Goal: Task Accomplishment & Management: Use online tool/utility

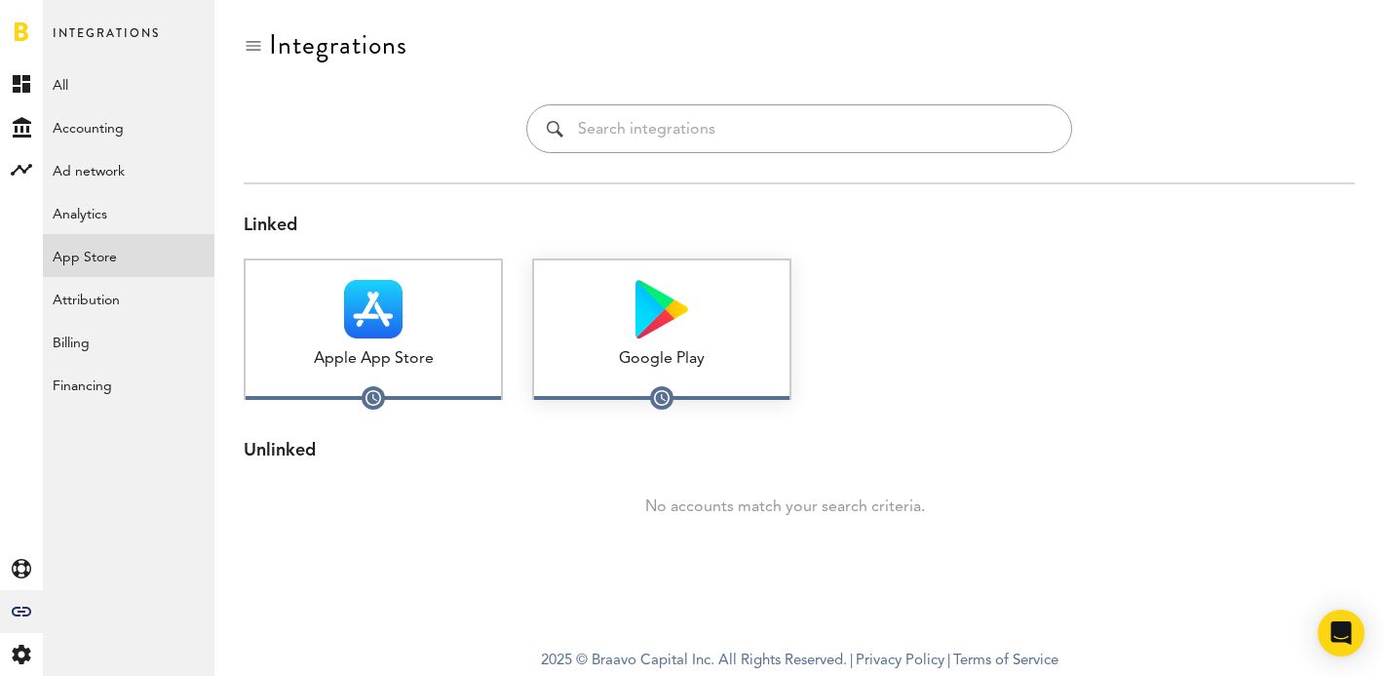
click at [689, 330] on div at bounding box center [661, 309] width 255 height 58
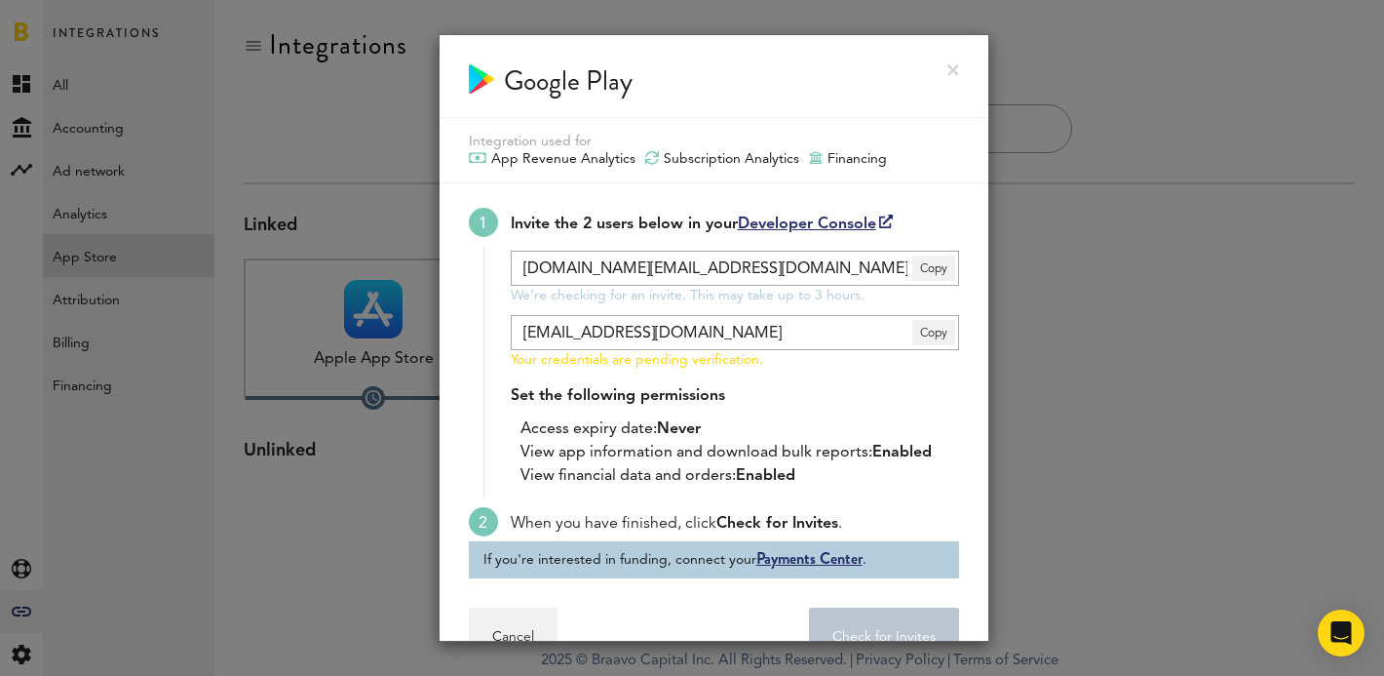
click at [1037, 309] on div at bounding box center [692, 338] width 1384 height 676
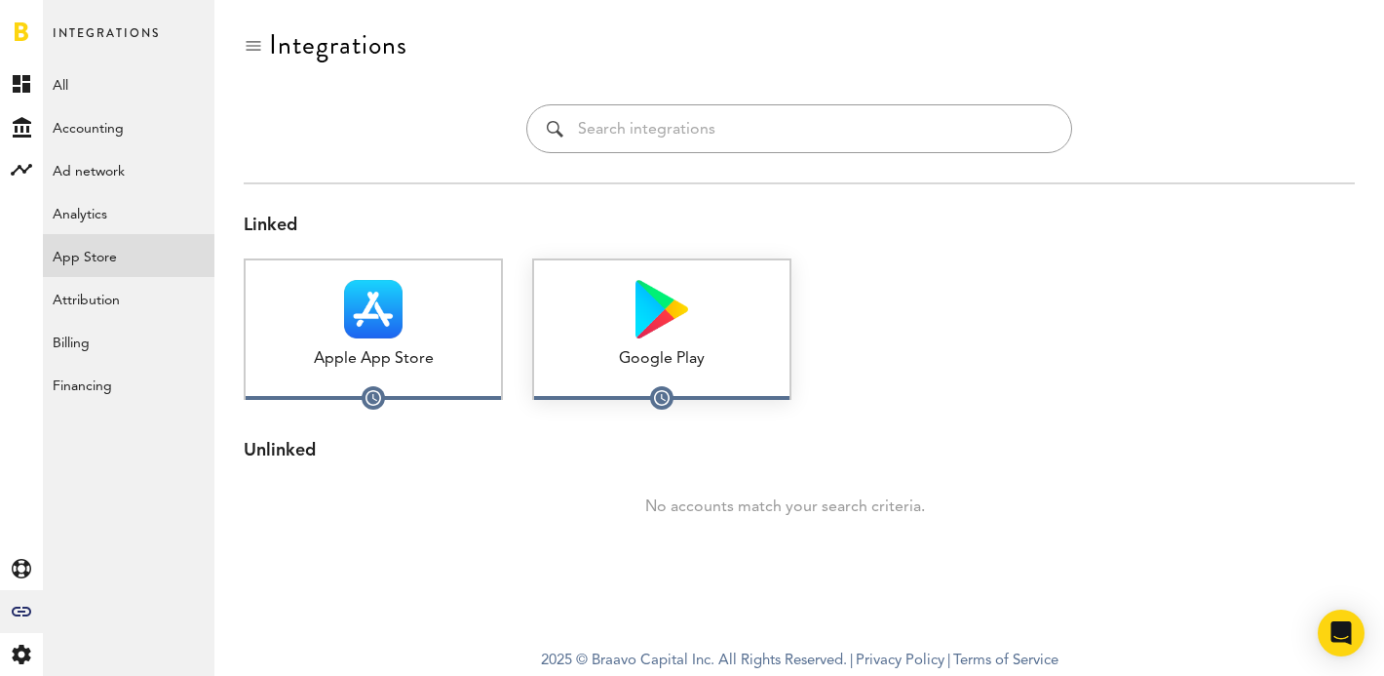
click at [677, 349] on div "Google Play" at bounding box center [661, 359] width 255 height 22
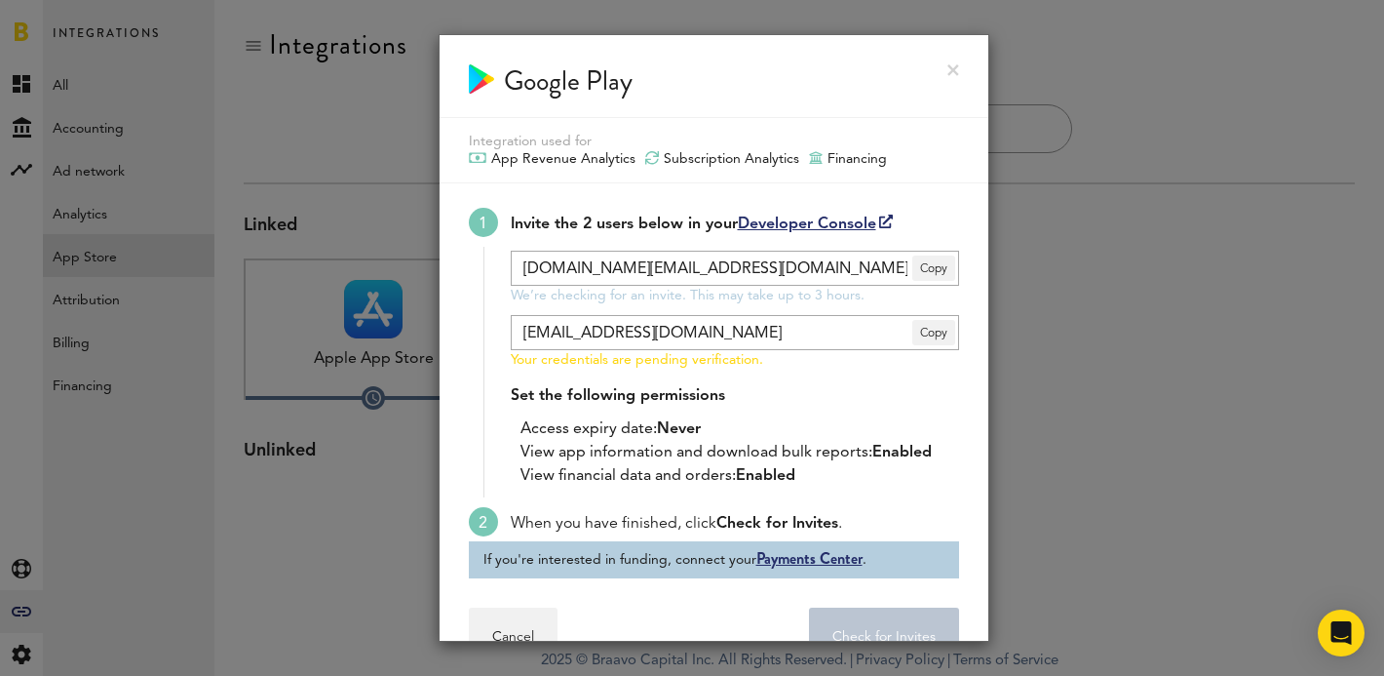
scroll to position [50, 0]
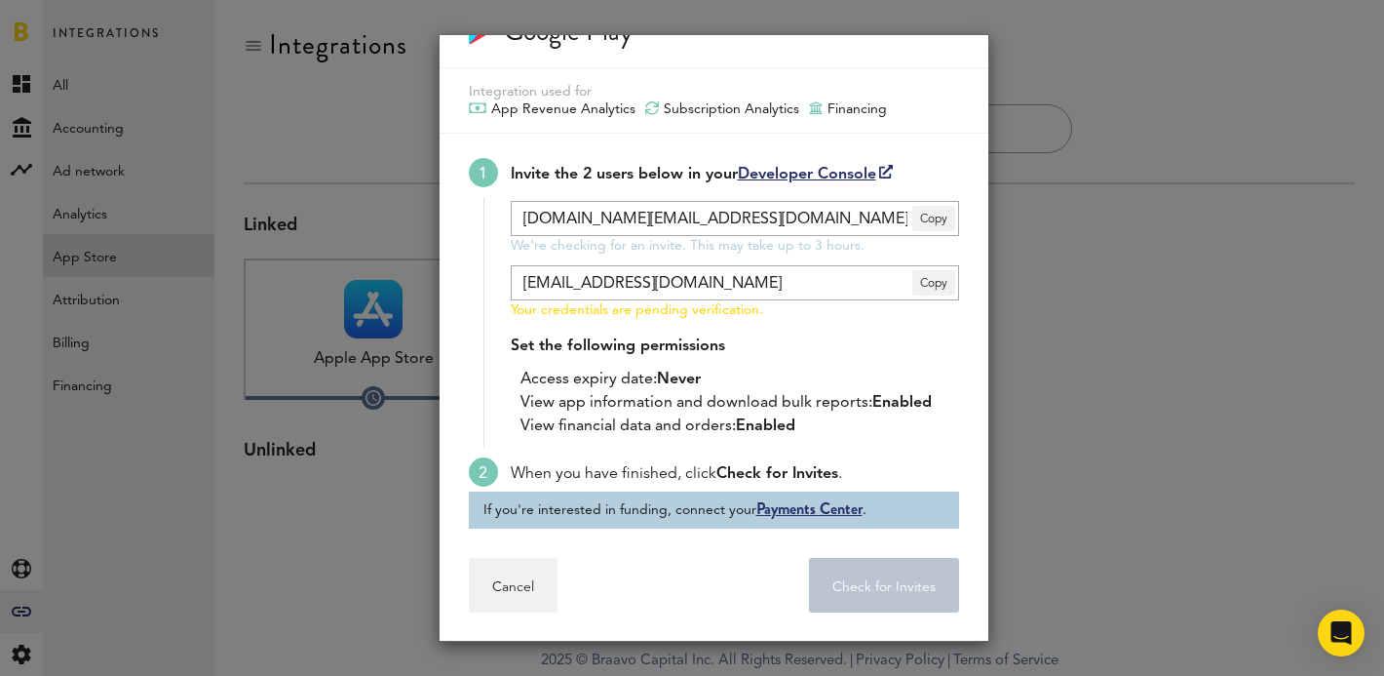
click at [1117, 391] on div at bounding box center [692, 338] width 1384 height 676
